Goal: Check status: Check status

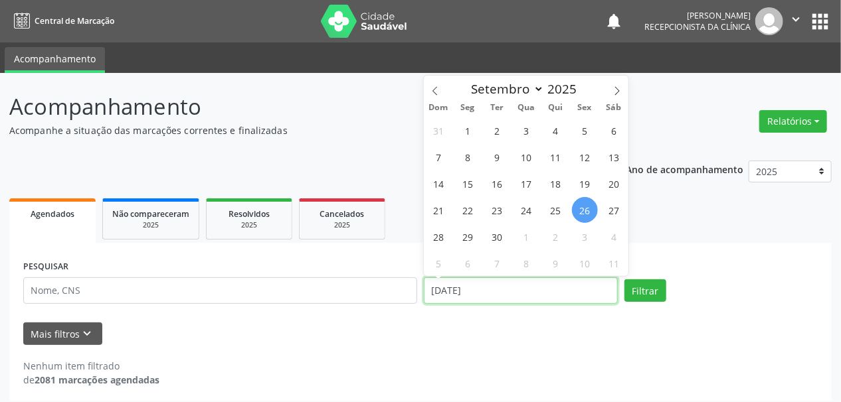
click at [452, 287] on input "[DATE]" at bounding box center [521, 291] width 194 height 27
click at [470, 240] on span "29" at bounding box center [468, 237] width 26 height 26
type input "[DATE]"
click at [470, 240] on span "29" at bounding box center [468, 237] width 26 height 26
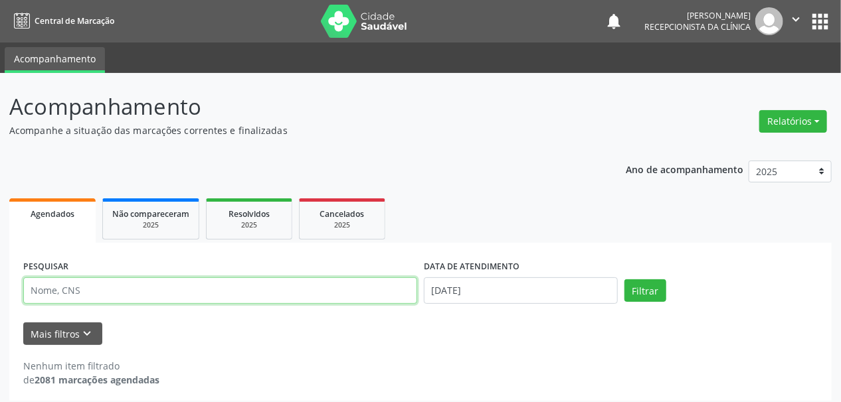
click at [206, 288] on input "text" at bounding box center [220, 291] width 394 height 27
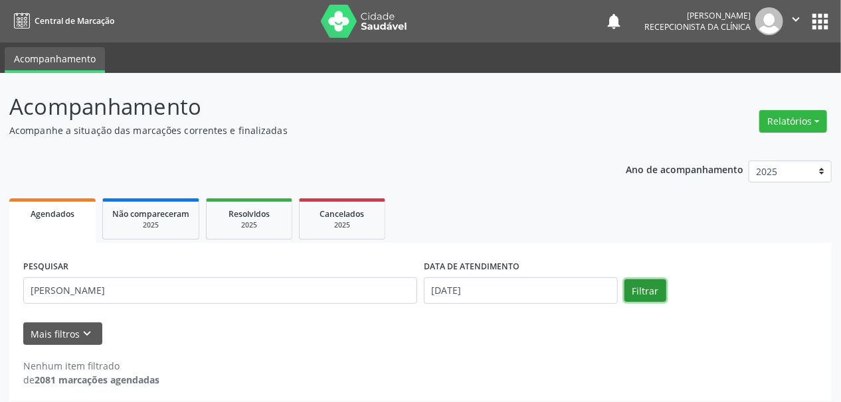
click at [630, 289] on button "Filtrar" at bounding box center [645, 291] width 42 height 23
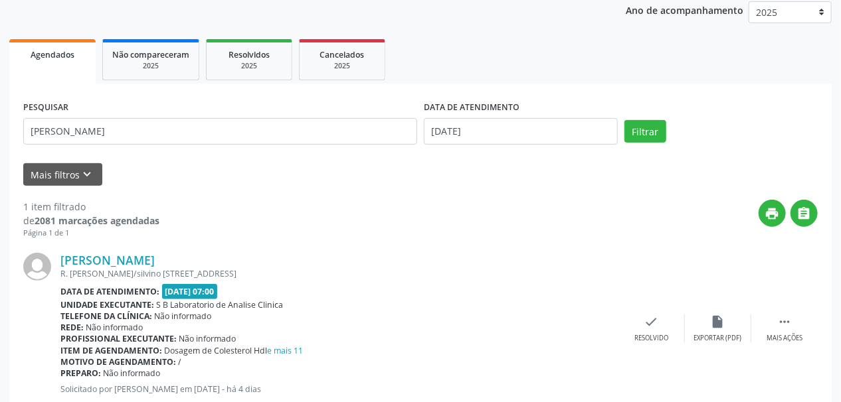
scroll to position [199, 0]
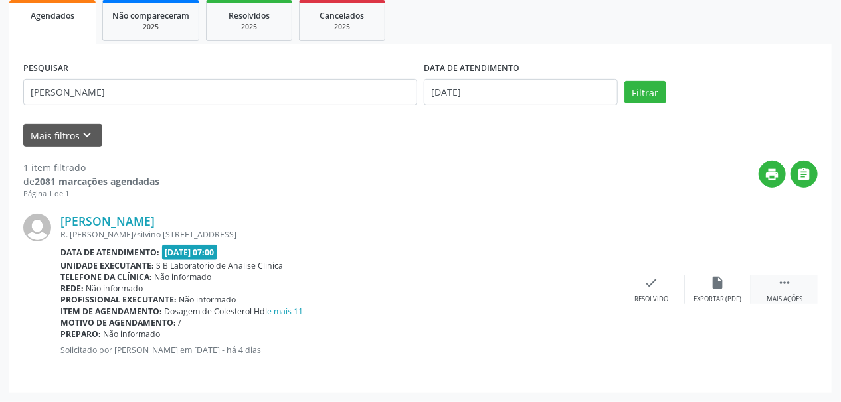
click at [789, 292] on div " Mais ações" at bounding box center [784, 290] width 66 height 29
click at [584, 293] on div "print Imprimir" at bounding box center [585, 290] width 66 height 29
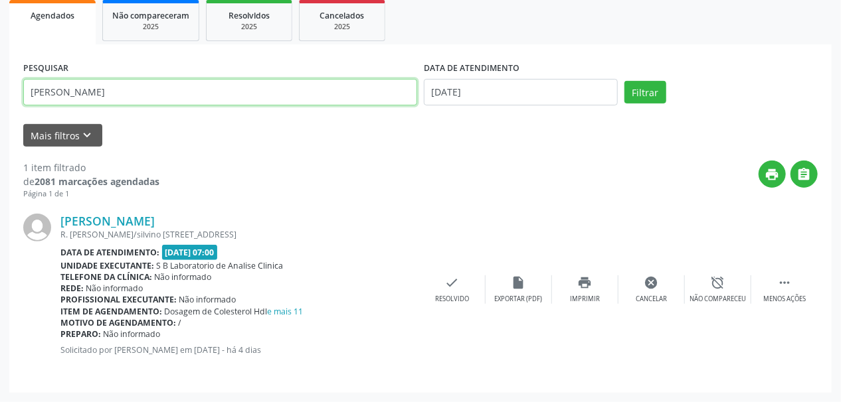
drag, startPoint x: 133, startPoint y: 86, endPoint x: 0, endPoint y: 110, distance: 135.0
click at [0, 110] on div "Acompanhamento Acompanhe a situação das marcações correntes e finalizadas Relat…" at bounding box center [420, 138] width 841 height 528
type input "[PERSON_NAME]"
click at [624, 81] on button "Filtrar" at bounding box center [645, 92] width 42 height 23
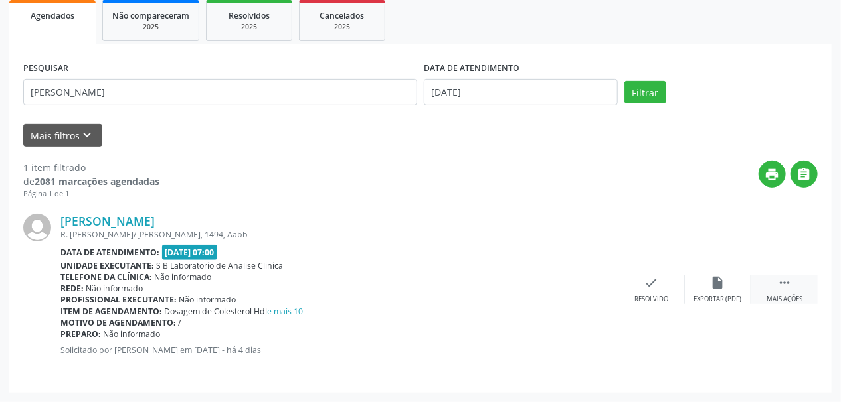
click at [772, 286] on div " Mais ações" at bounding box center [784, 290] width 66 height 29
click at [592, 296] on div "Imprimir" at bounding box center [585, 299] width 30 height 9
